Goal: Task Accomplishment & Management: Manage account settings

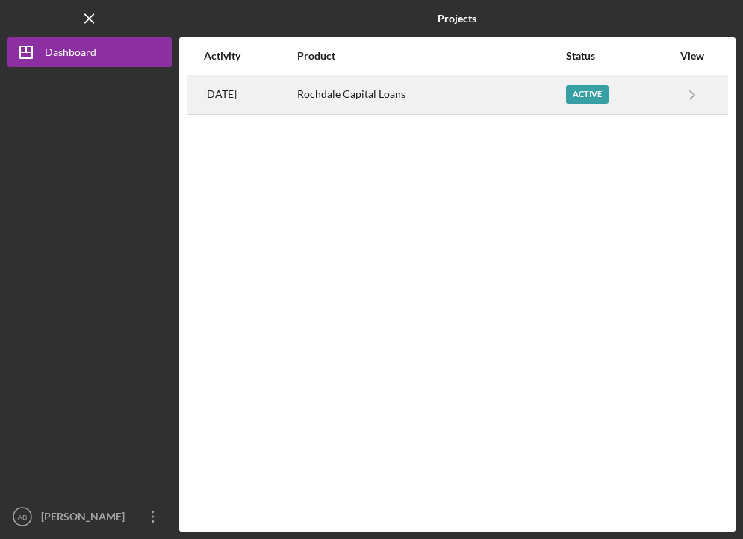
click at [394, 99] on div "Rochdale Capital Loans" at bounding box center [430, 94] width 267 height 37
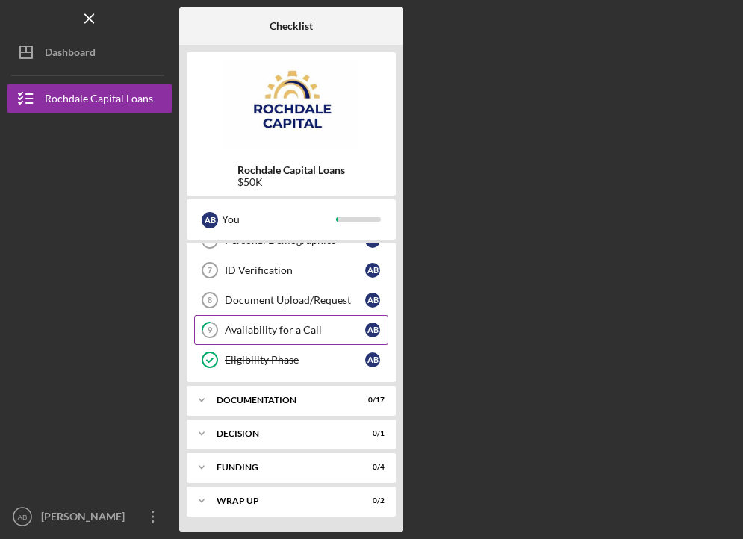
scroll to position [228, 0]
click at [298, 326] on div "Availability for a Call" at bounding box center [295, 330] width 140 height 12
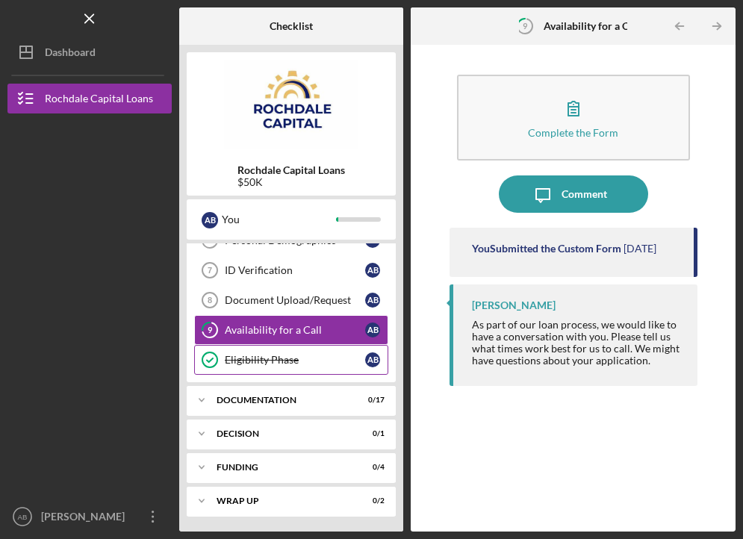
click at [289, 366] on link "Eligibility Phase Eligibility Phase A B" at bounding box center [291, 360] width 194 height 30
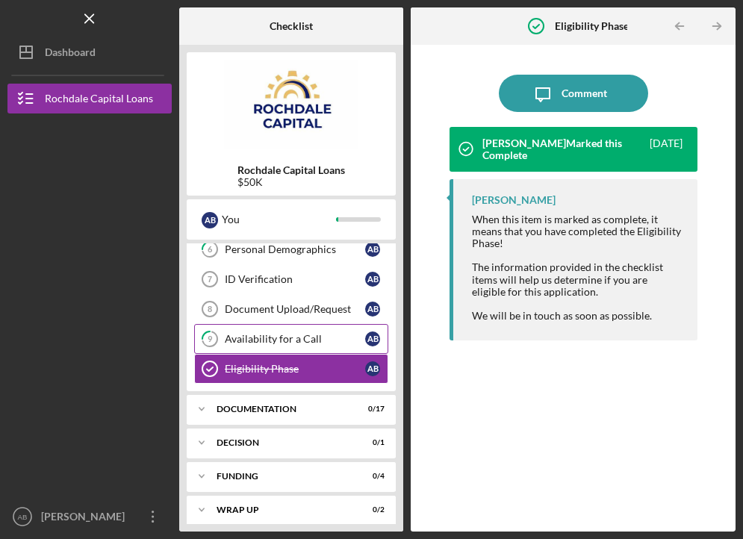
scroll to position [220, 0]
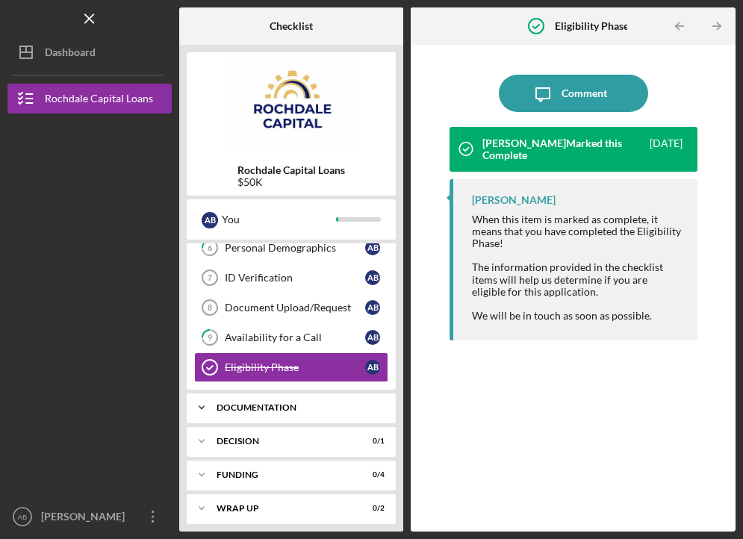
click at [269, 416] on div "Icon/Expander Documentation 0 / 17" at bounding box center [291, 408] width 209 height 30
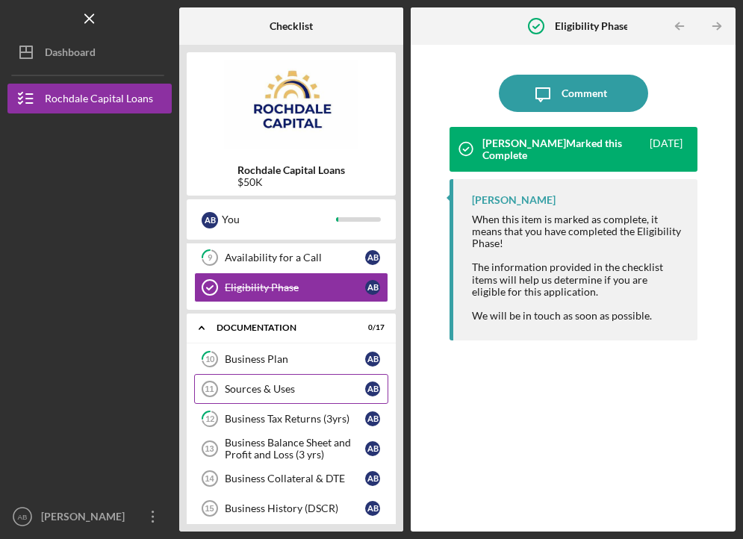
scroll to position [317, 0]
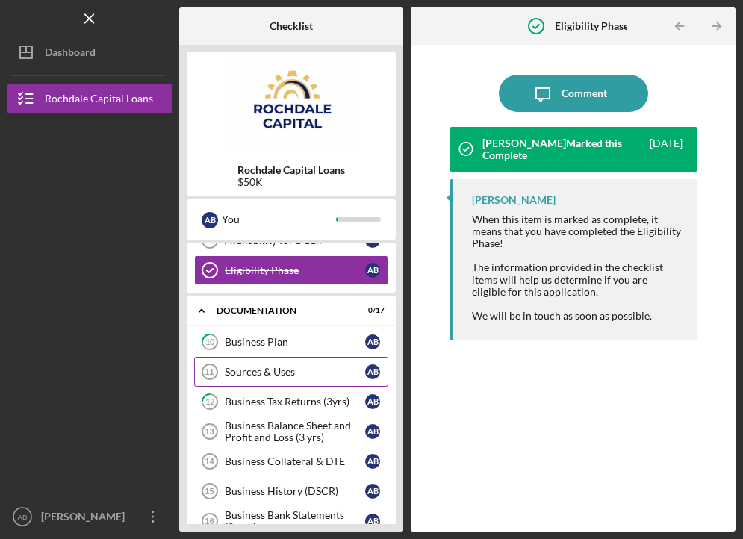
click at [264, 365] on link "Sources & Uses 11 Sources & Uses A B" at bounding box center [291, 372] width 194 height 30
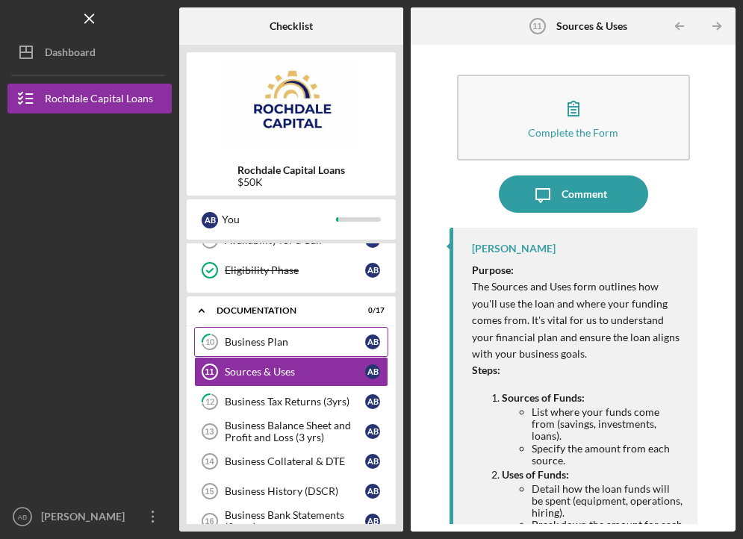
click at [264, 356] on link "10 Business [MEDICAL_DATA]" at bounding box center [291, 342] width 194 height 30
